Goal: Information Seeking & Learning: Learn about a topic

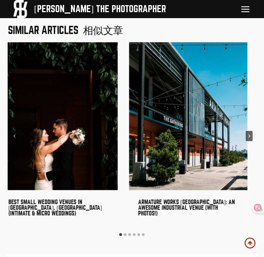
scroll to position [4481, 0]
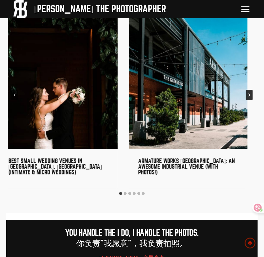
click at [251, 90] on button "Next" at bounding box center [249, 95] width 7 height 10
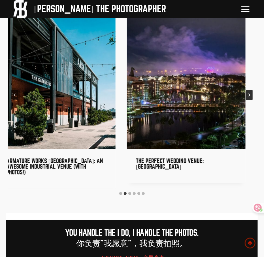
click at [251, 93] on icon "Next" at bounding box center [250, 94] width 2 height 3
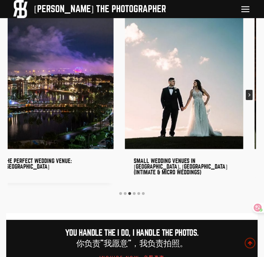
click at [251, 93] on icon "Next" at bounding box center [250, 94] width 2 height 3
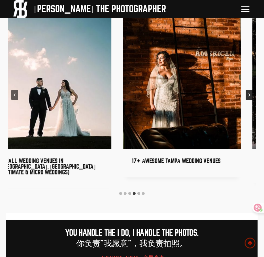
click at [251, 93] on icon "Next" at bounding box center [250, 94] width 2 height 3
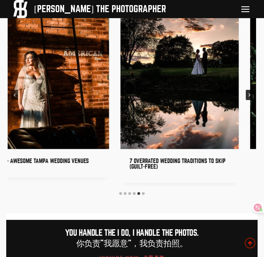
click at [251, 93] on icon "Next" at bounding box center [250, 94] width 2 height 3
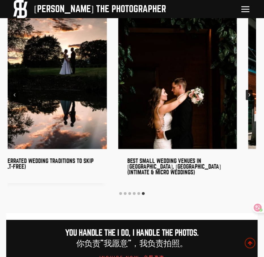
click at [251, 93] on icon "Go to first slide" at bounding box center [250, 94] width 2 height 3
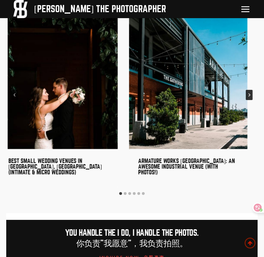
click at [251, 93] on icon "Go to first slide" at bounding box center [250, 94] width 2 height 3
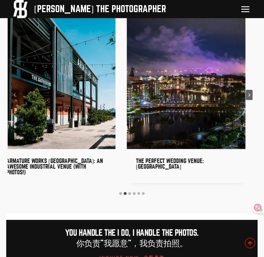
click at [246, 51] on img "3 of 6" at bounding box center [186, 75] width 119 height 148
click at [246, 52] on img "3 of 6" at bounding box center [186, 75] width 119 height 148
click at [251, 93] on icon "Next" at bounding box center [249, 94] width 3 height 3
